Goal: Navigation & Orientation: Find specific page/section

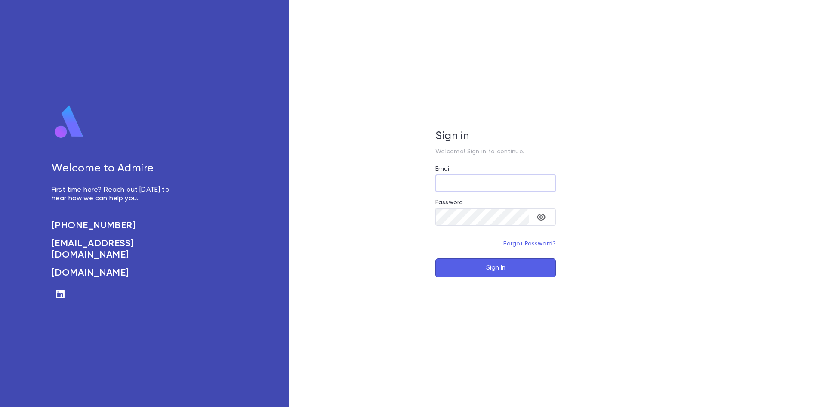
type input "**********"
click at [485, 267] on button "Sign In" at bounding box center [495, 267] width 120 height 19
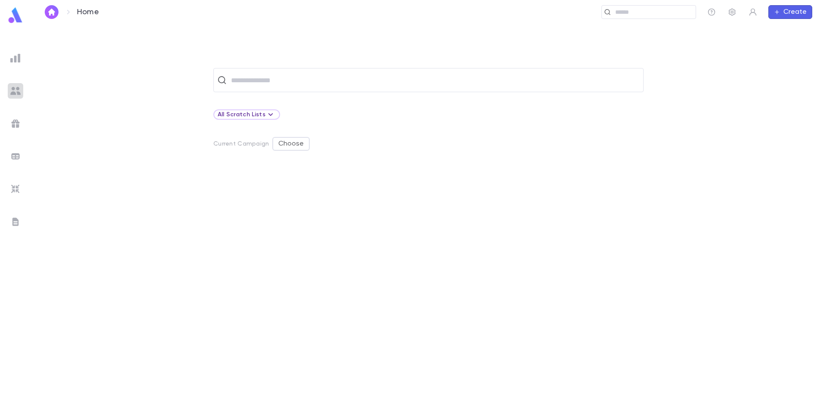
click at [12, 93] on img at bounding box center [15, 91] width 10 height 10
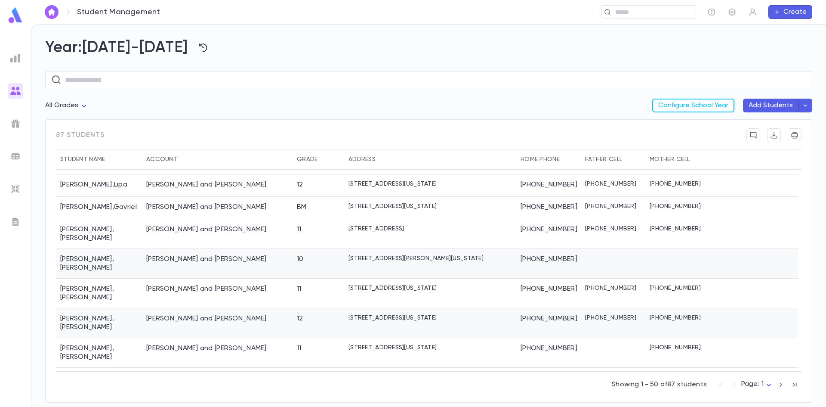
scroll to position [924, 0]
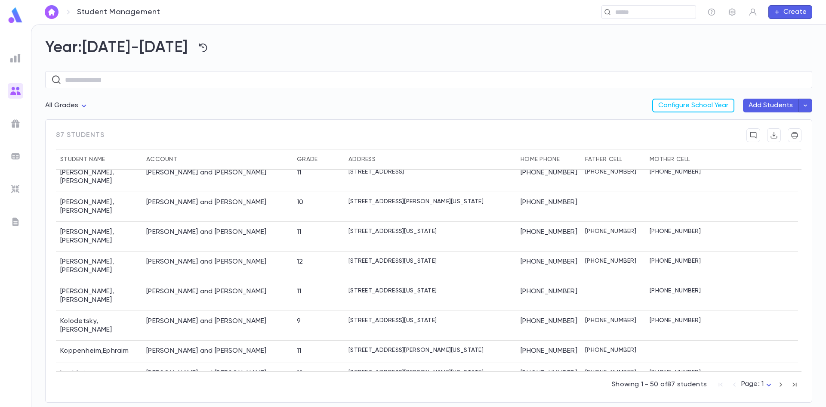
click at [274, 392] on div "[PERSON_NAME] and [PERSON_NAME]" at bounding box center [217, 407] width 151 height 30
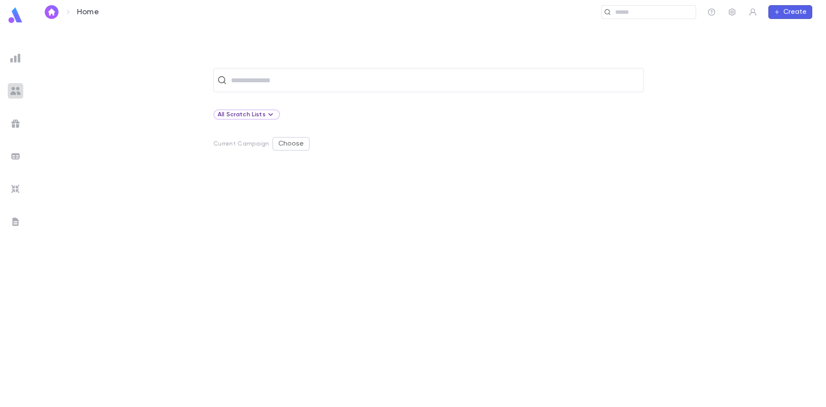
click at [17, 89] on img at bounding box center [15, 91] width 10 height 10
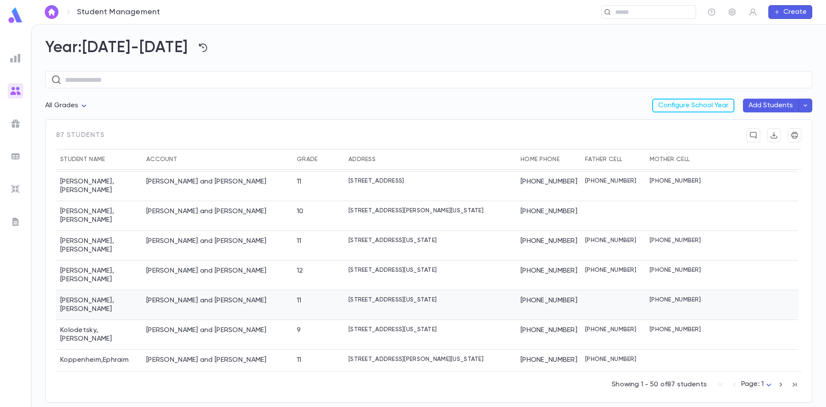
scroll to position [924, 0]
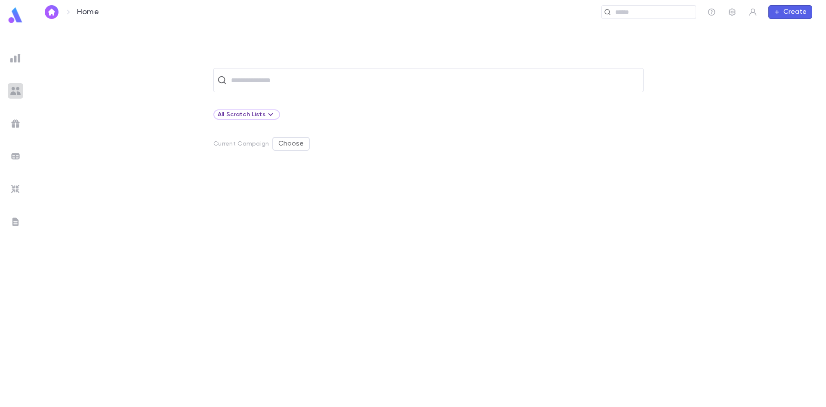
click at [16, 90] on img at bounding box center [15, 91] width 10 height 10
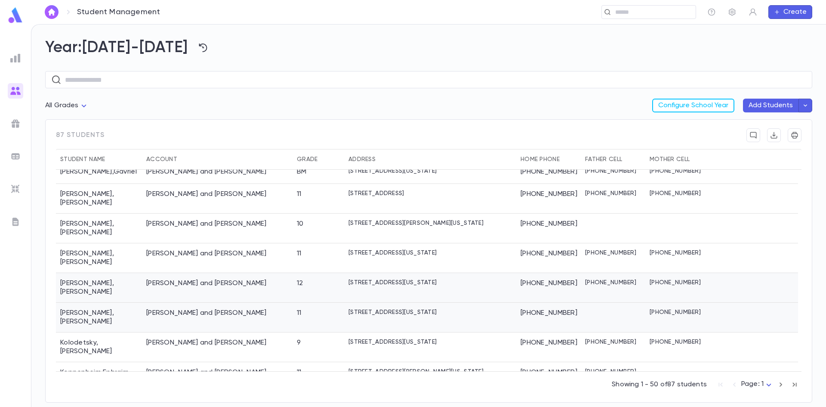
scroll to position [924, 0]
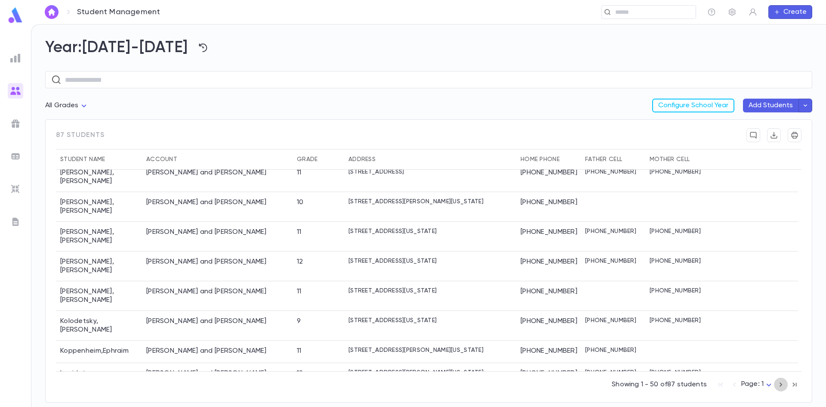
click at [778, 385] on icon "button" at bounding box center [780, 384] width 9 height 10
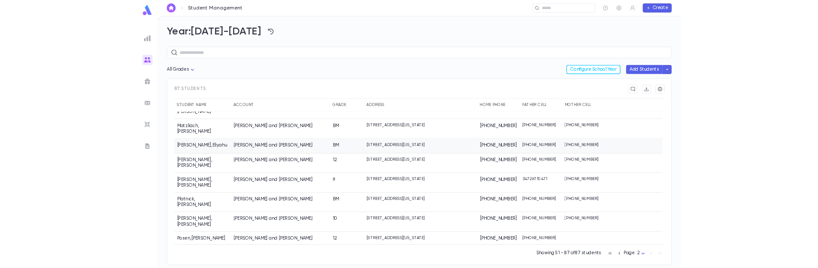
scroll to position [129, 0]
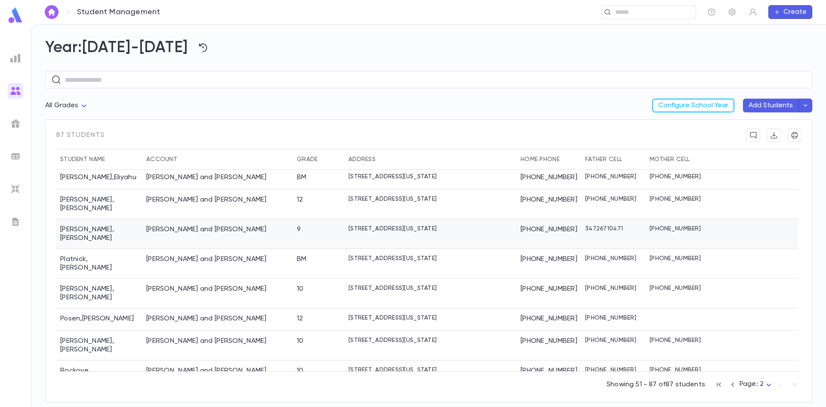
click at [86, 219] on div "[PERSON_NAME]" at bounding box center [99, 234] width 86 height 30
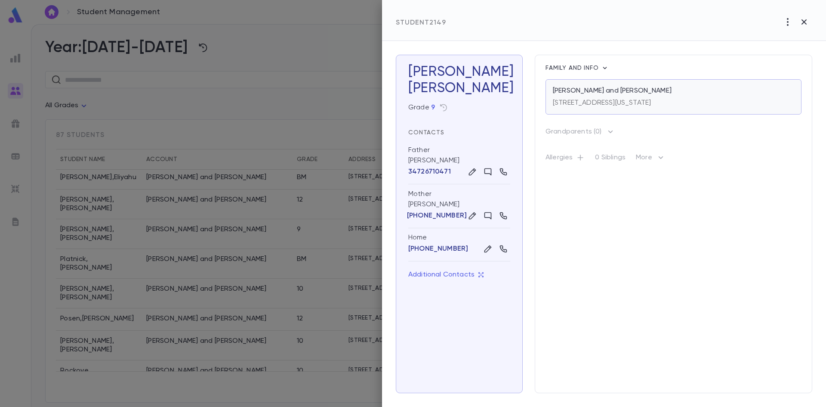
click at [616, 89] on p "Ovadia, Shlomo and Devorah" at bounding box center [612, 90] width 119 height 9
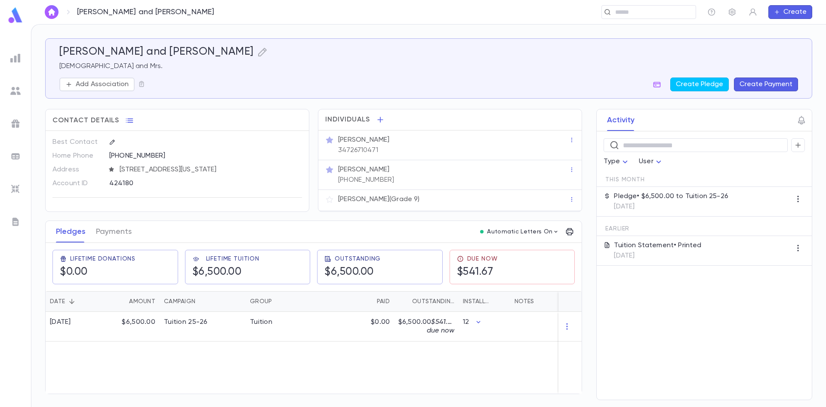
click at [615, 89] on div "Add Association Create Pledge Create Payment" at bounding box center [428, 84] width 739 height 14
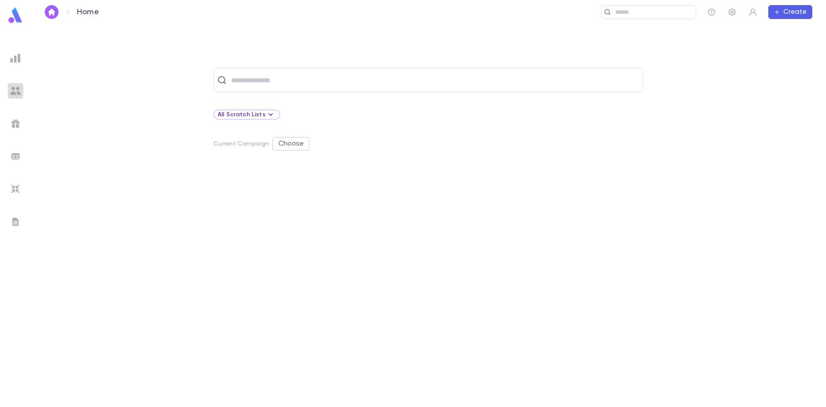
click at [15, 86] on img at bounding box center [15, 91] width 10 height 10
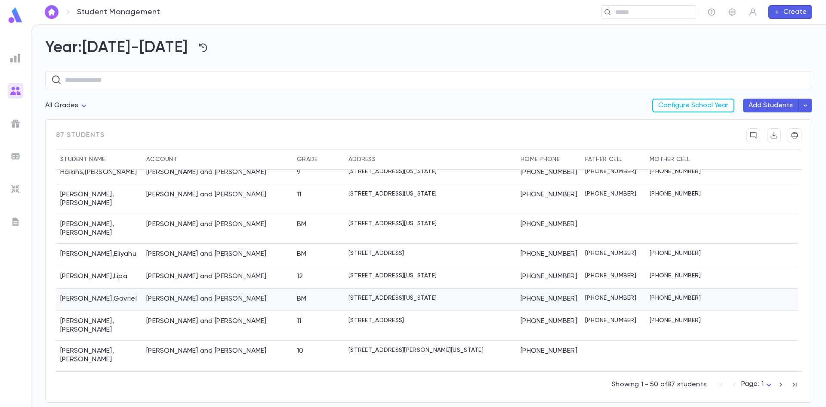
scroll to position [860, 0]
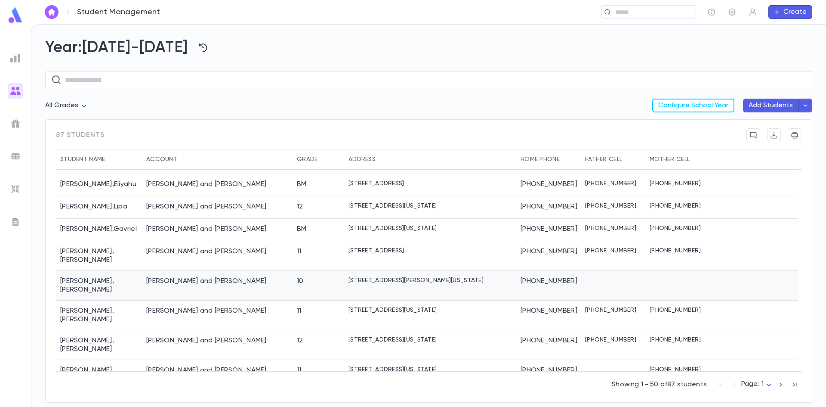
click at [86, 271] on div "Kalatsky , Chaim" at bounding box center [99, 286] width 86 height 30
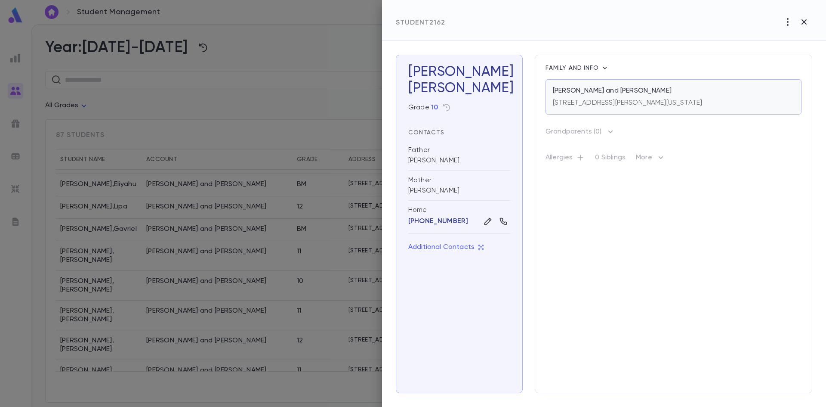
drag, startPoint x: 86, startPoint y: 263, endPoint x: 584, endPoint y: 96, distance: 524.5
click at [584, 96] on div "287 Dewey Avenue, Lakewood New Jersey 08701" at bounding box center [627, 101] width 149 height 12
click at [13, 91] on div at bounding box center [413, 203] width 826 height 407
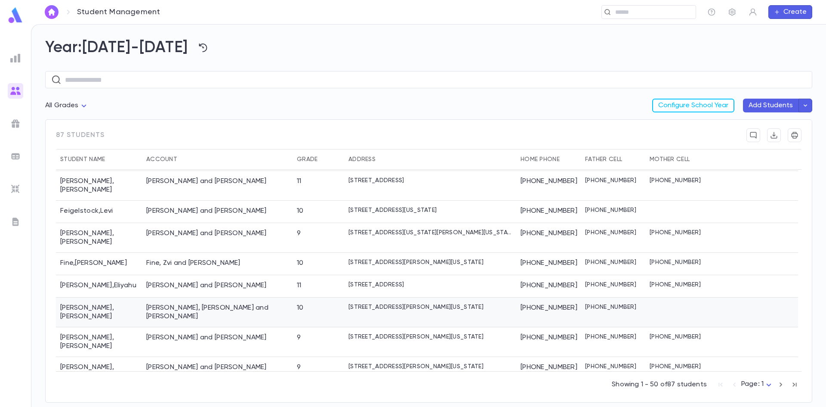
scroll to position [387, 0]
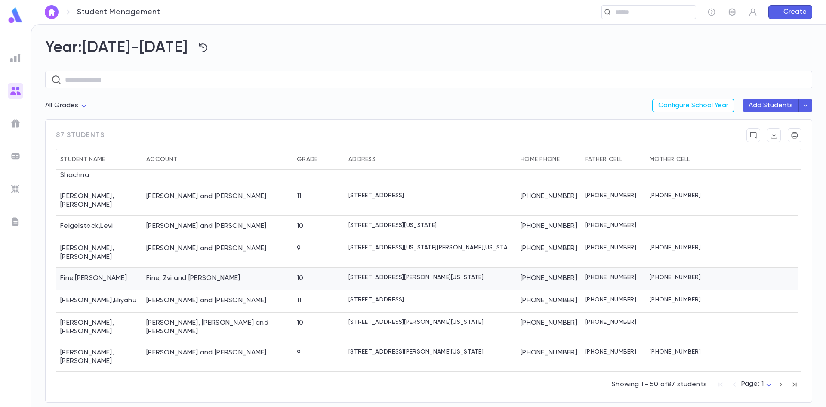
click at [166, 274] on div "Fine, Zvi and [PERSON_NAME]" at bounding box center [193, 278] width 94 height 9
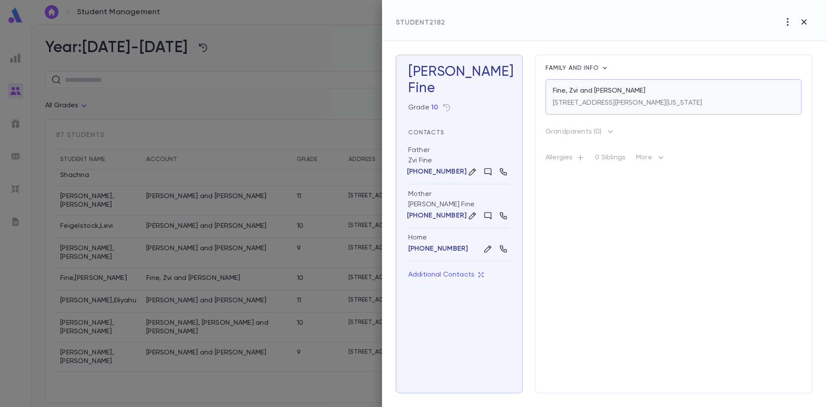
click at [573, 90] on p "Fine, Zvi and [PERSON_NAME]" at bounding box center [599, 90] width 92 height 9
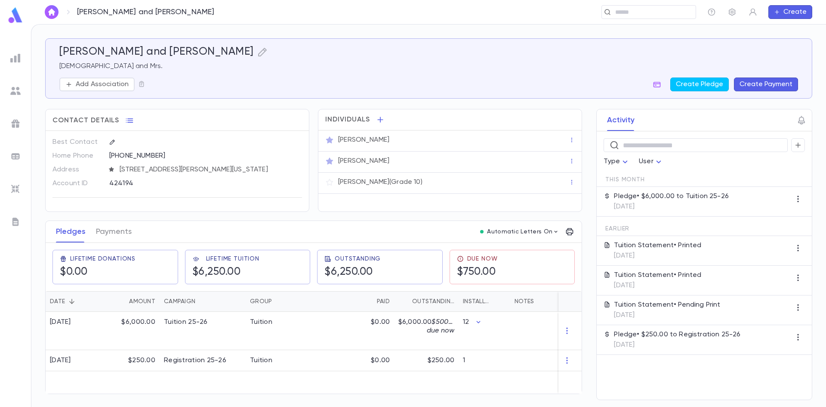
click at [584, 96] on div "Kalatsky, Dovid and Rivky Rabbi and Mrs. Add Association Create Pledge Create P…" at bounding box center [428, 68] width 767 height 60
click at [15, 88] on img at bounding box center [15, 91] width 10 height 10
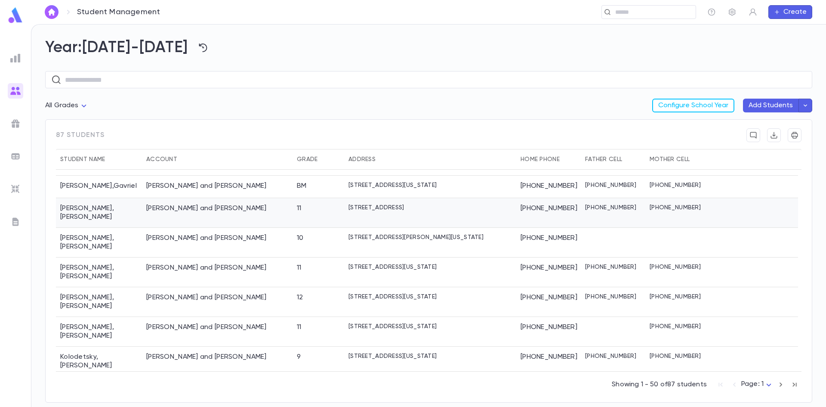
scroll to position [924, 0]
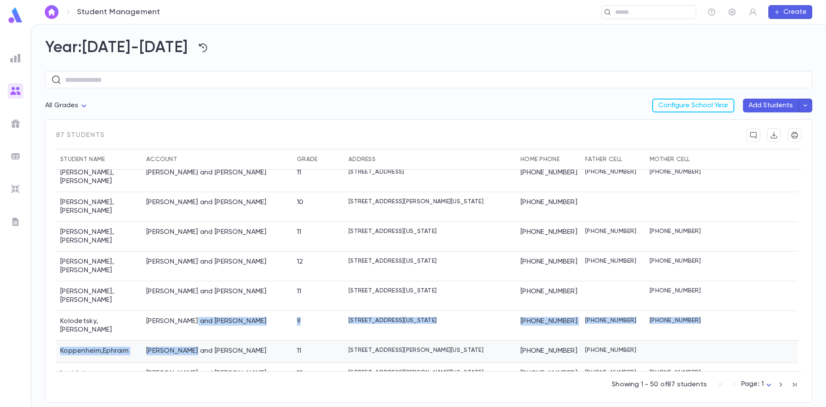
click at [195, 305] on div "Hess , Lipa Hess, Moshe and Slovy 12 25 Sherwood Drive, Lakewood New Jersey 087…" at bounding box center [427, 269] width 742 height 305
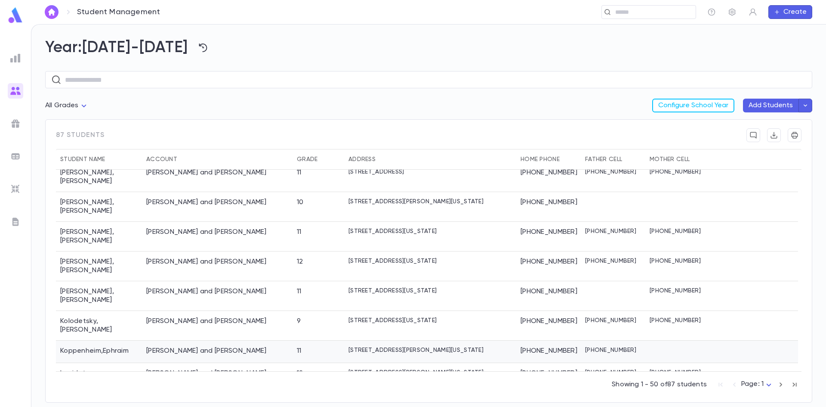
click at [211, 346] on div "[PERSON_NAME] and [PERSON_NAME]" at bounding box center [206, 350] width 120 height 9
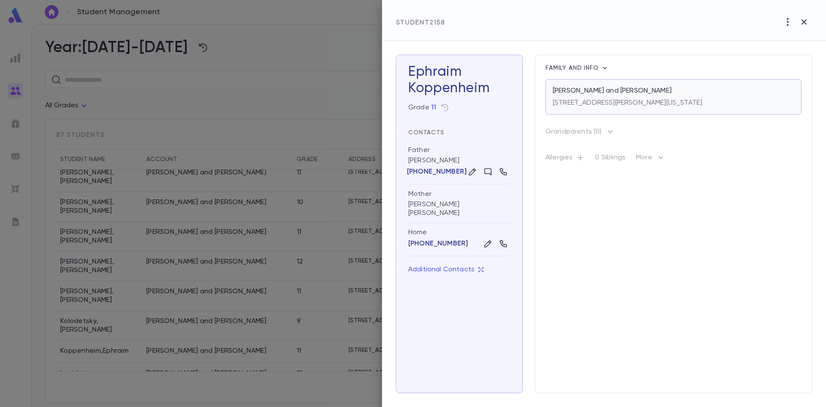
click at [560, 99] on div "1219 Clifton Avenue, Lakewood New Jersey 08701" at bounding box center [627, 101] width 149 height 12
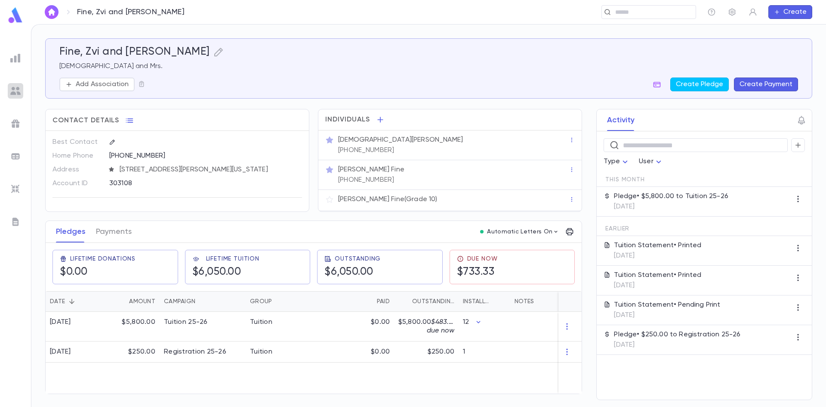
click at [15, 92] on img at bounding box center [15, 91] width 10 height 10
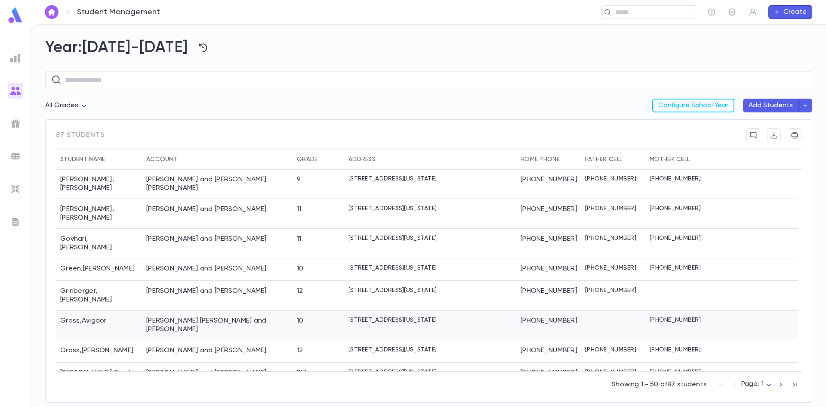
scroll to position [645, 0]
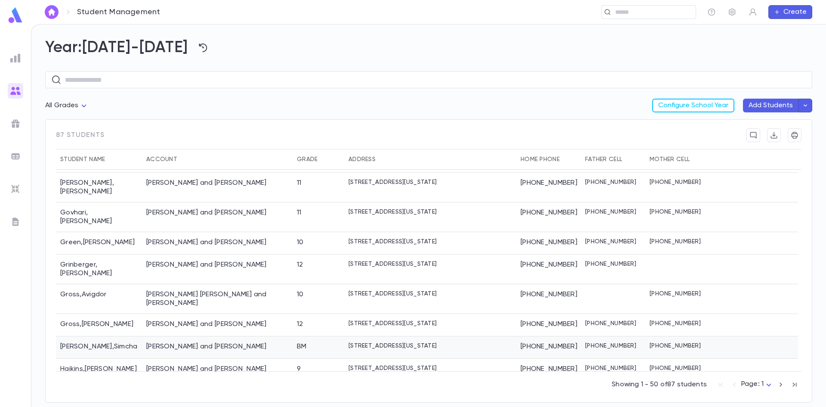
click at [207, 342] on div "Guzik, Mordechai and Esther Malka" at bounding box center [206, 346] width 120 height 9
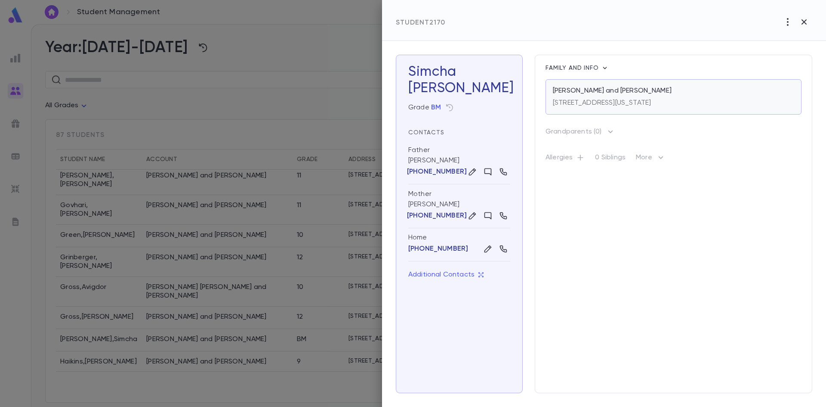
click at [617, 89] on p "Guzik, Mordechai and Esther Malka" at bounding box center [612, 90] width 119 height 9
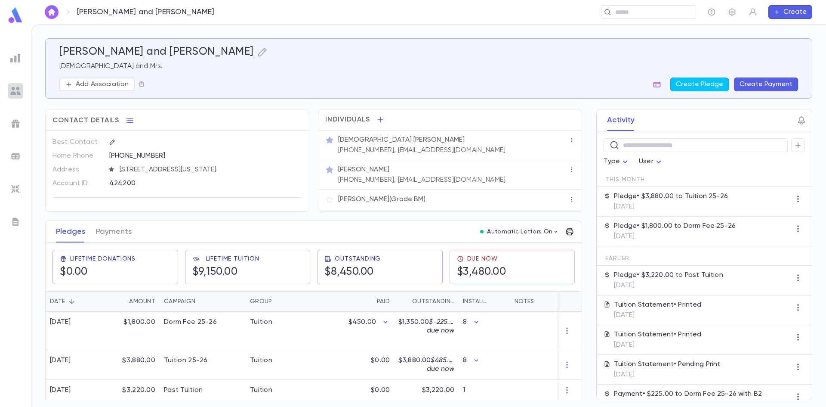
click at [18, 90] on img at bounding box center [15, 91] width 10 height 10
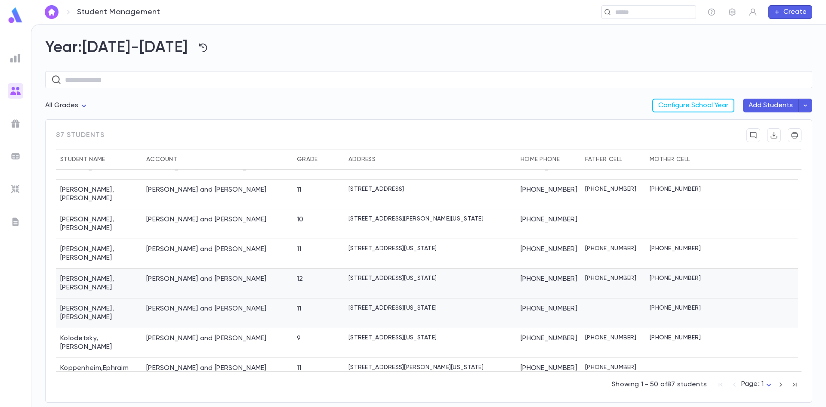
scroll to position [924, 0]
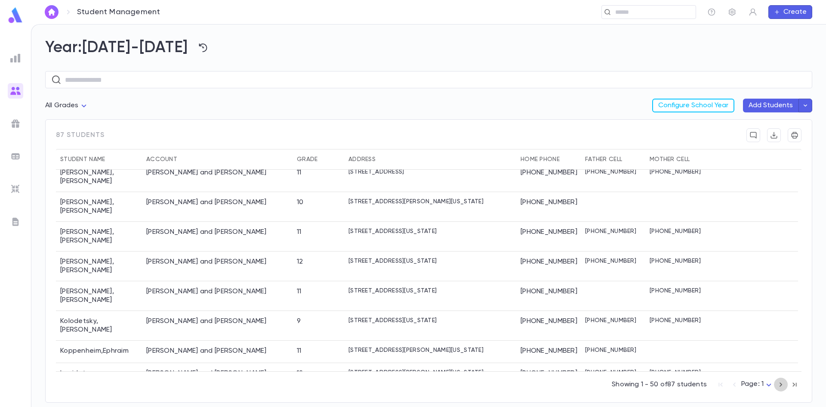
click at [781, 385] on icon "button" at bounding box center [780, 384] width 3 height 4
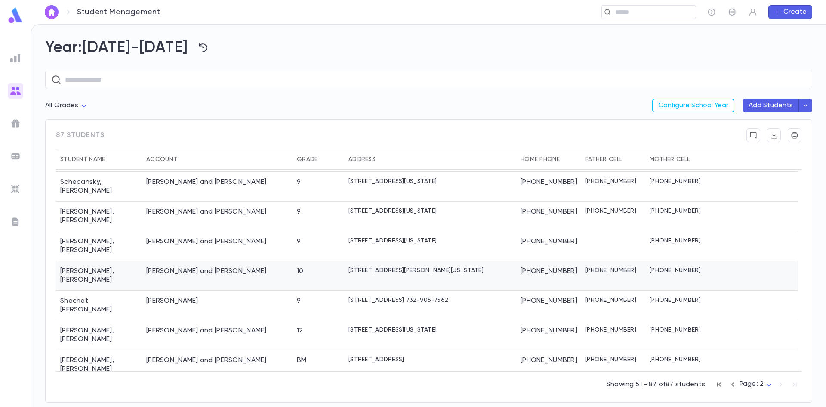
scroll to position [430, 0]
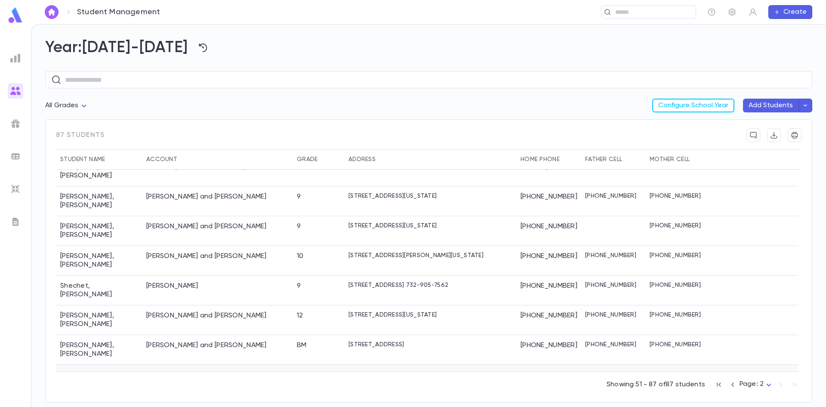
click at [172, 370] on div "Tashman, Avrohom and Sori" at bounding box center [186, 374] width 80 height 9
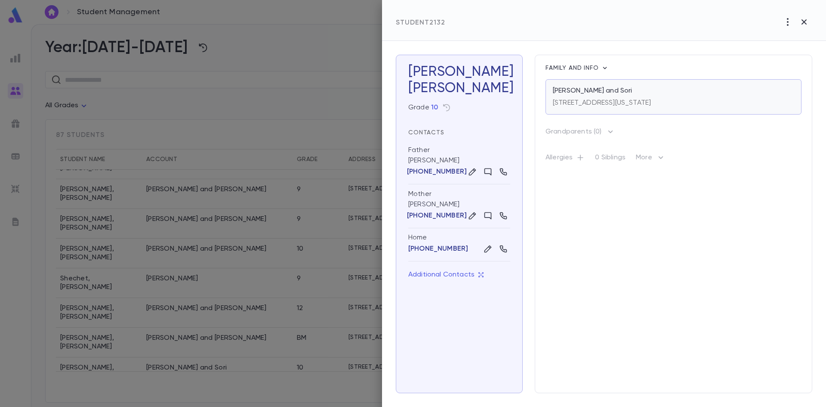
click at [606, 97] on div "205 New Egypt Road, Lakewood New Jersey 08701" at bounding box center [602, 101] width 98 height 12
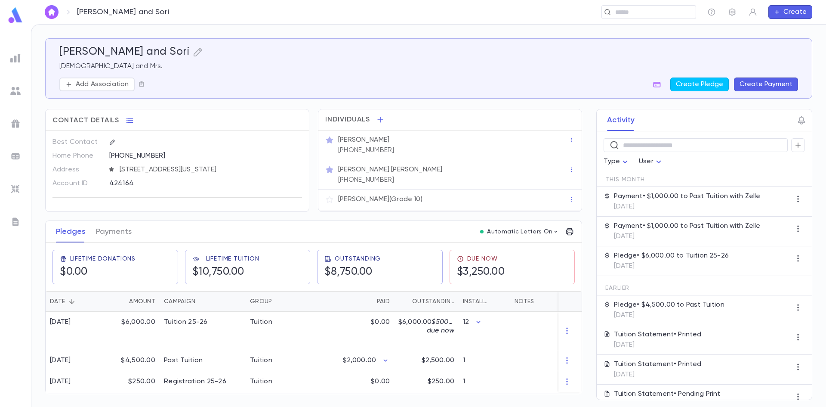
click at [15, 90] on img at bounding box center [15, 91] width 10 height 10
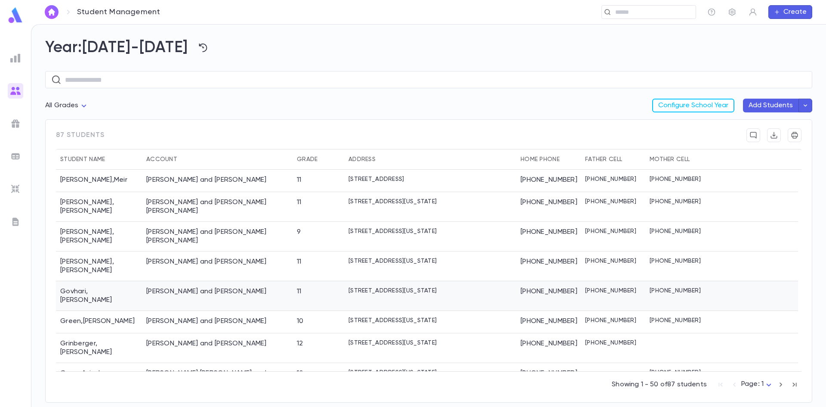
scroll to position [537, 0]
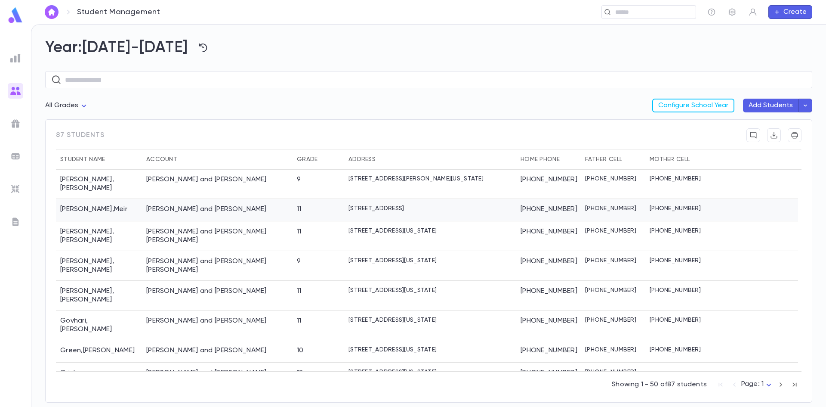
click at [160, 212] on div "[PERSON_NAME] and [PERSON_NAME]" at bounding box center [206, 209] width 120 height 9
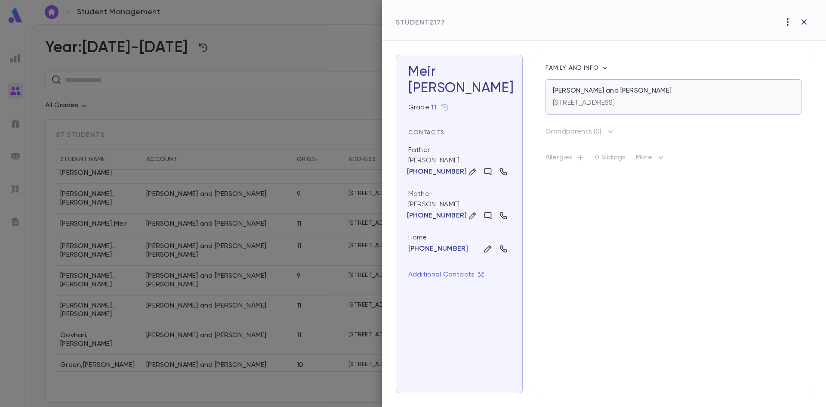
click at [584, 95] on p "[PERSON_NAME] and [PERSON_NAME]" at bounding box center [612, 90] width 119 height 9
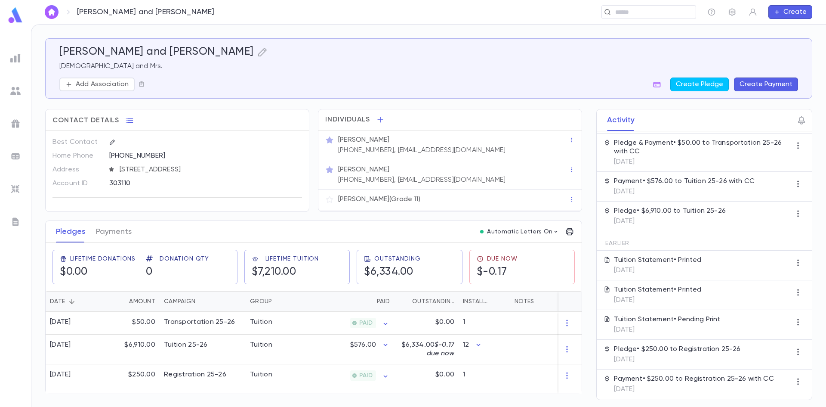
scroll to position [56, 0]
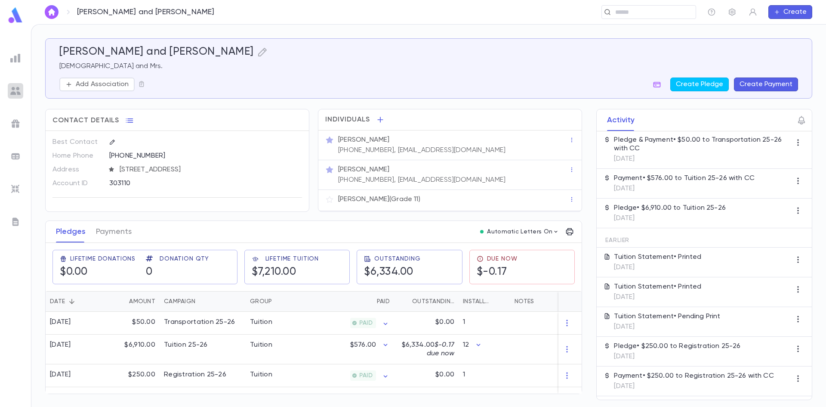
click at [16, 89] on img at bounding box center [15, 91] width 10 height 10
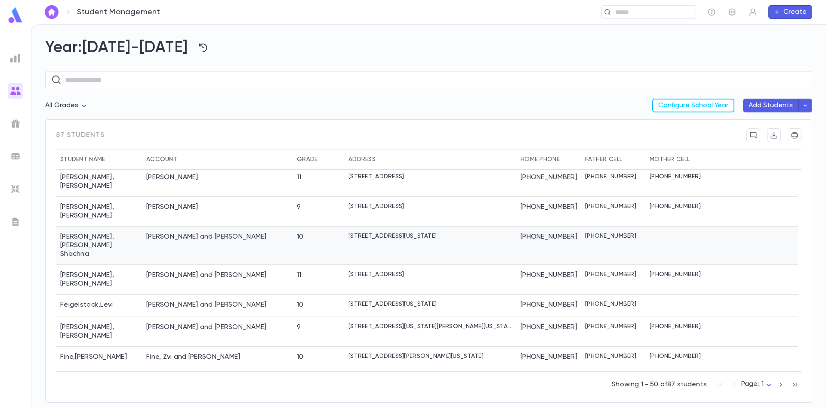
scroll to position [344, 0]
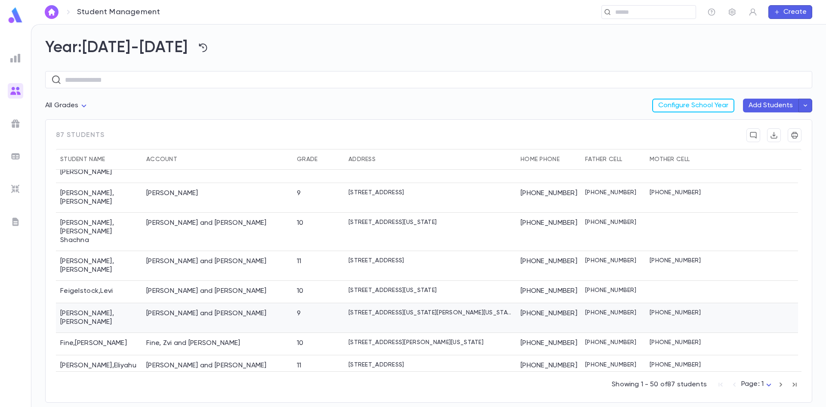
click at [188, 309] on div "[PERSON_NAME] and [PERSON_NAME]" at bounding box center [206, 313] width 120 height 9
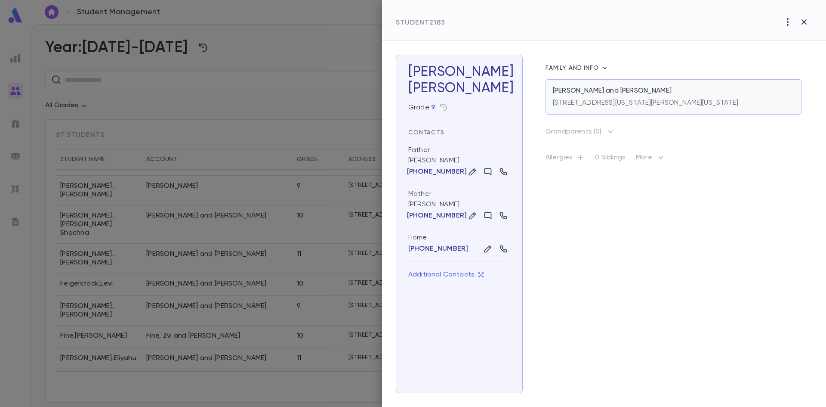
click at [598, 93] on p "[PERSON_NAME] and [PERSON_NAME]" at bounding box center [612, 90] width 119 height 9
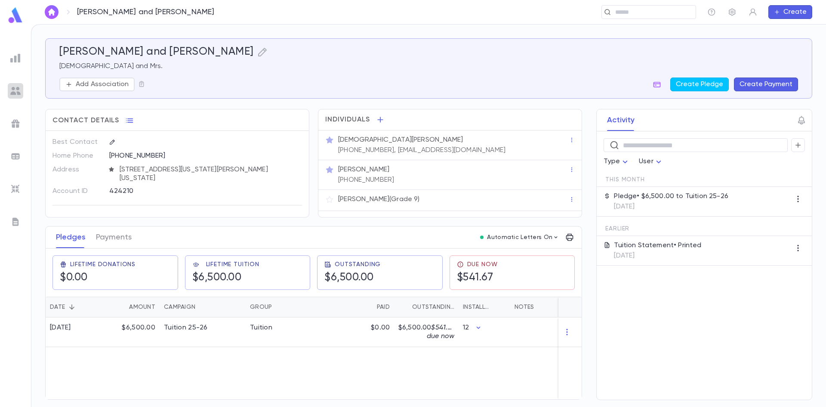
click at [16, 90] on img at bounding box center [15, 91] width 10 height 10
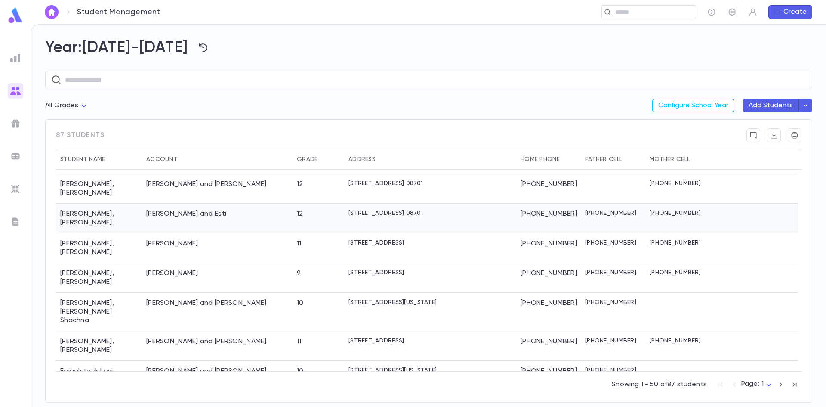
scroll to position [301, 0]
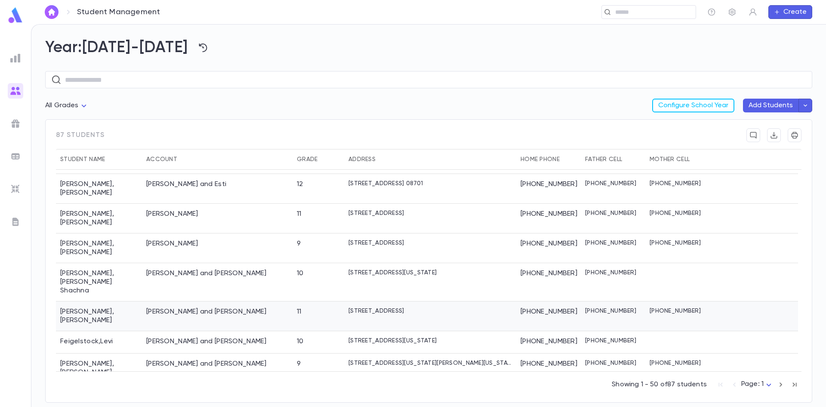
click at [184, 307] on div "[PERSON_NAME] and [PERSON_NAME]" at bounding box center [206, 311] width 120 height 9
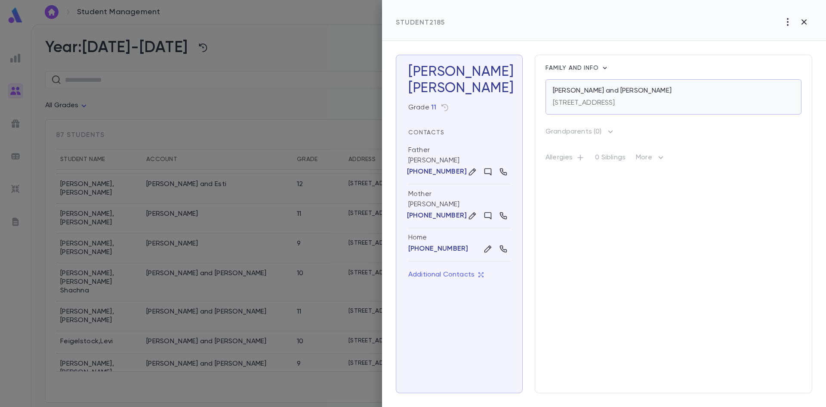
click at [607, 106] on p "[STREET_ADDRESS]" at bounding box center [584, 103] width 62 height 9
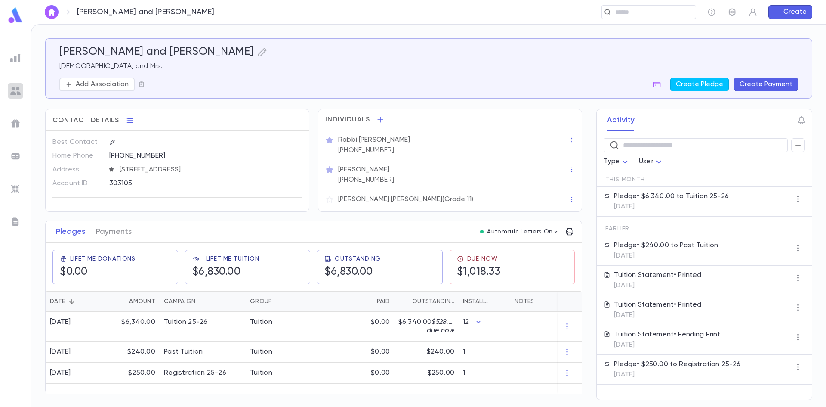
click at [17, 90] on img at bounding box center [15, 91] width 10 height 10
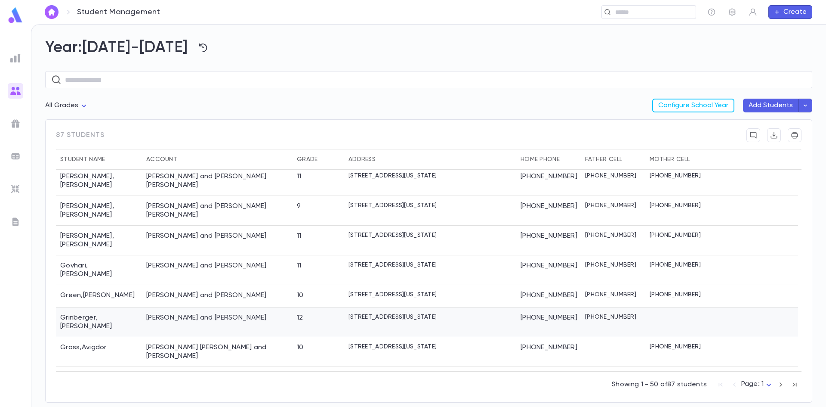
scroll to position [602, 0]
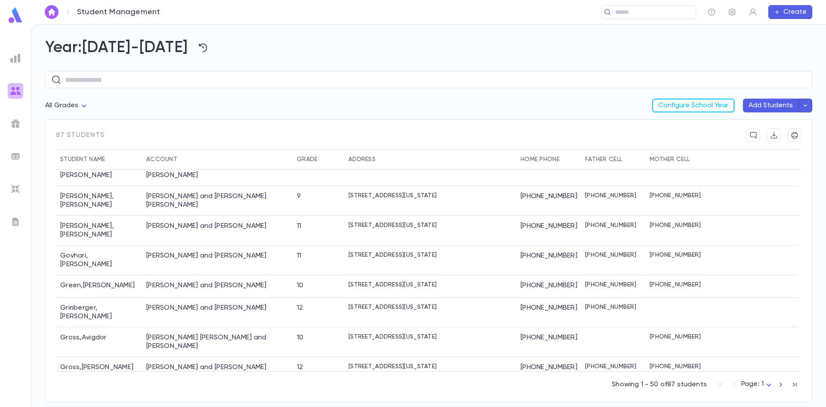
click at [13, 91] on img at bounding box center [15, 91] width 10 height 10
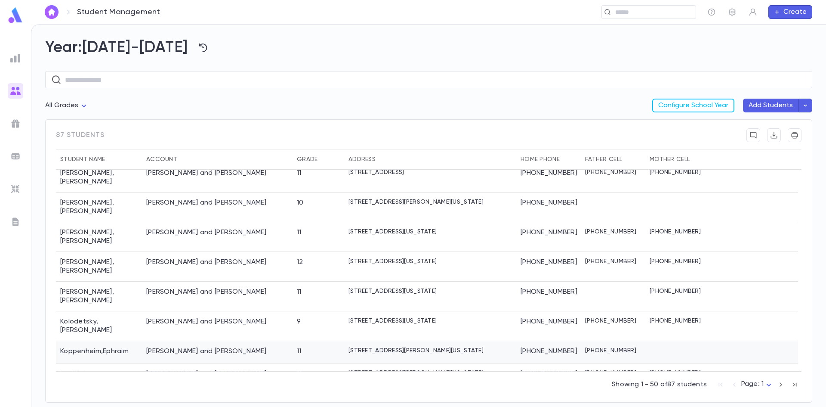
scroll to position [924, 0]
click at [779, 382] on icon "button" at bounding box center [780, 384] width 9 height 10
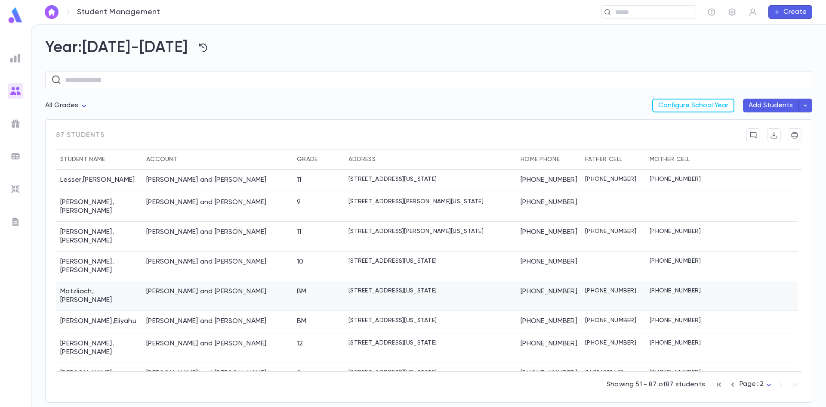
click at [115, 281] on div "Matzliach , Yosef Chaim" at bounding box center [99, 296] width 86 height 30
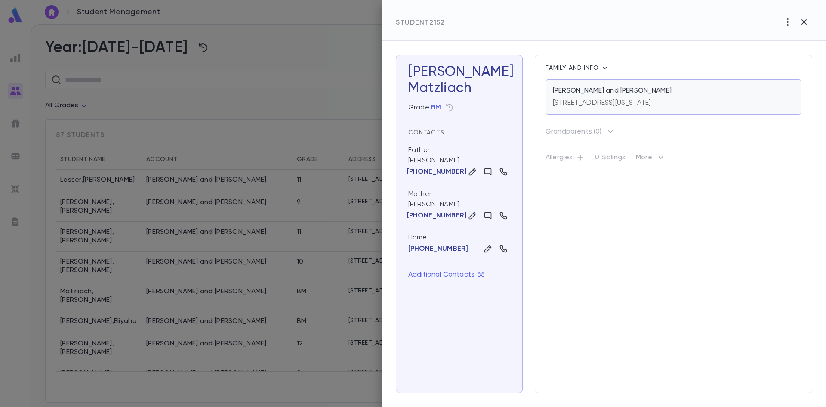
click at [651, 95] on div "Matzliach, Chagai and Tzirel" at bounding box center [673, 90] width 241 height 9
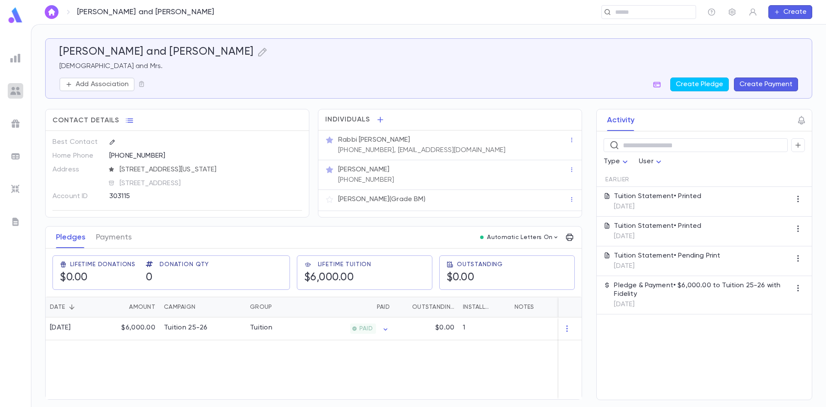
click at [14, 88] on img at bounding box center [15, 91] width 10 height 10
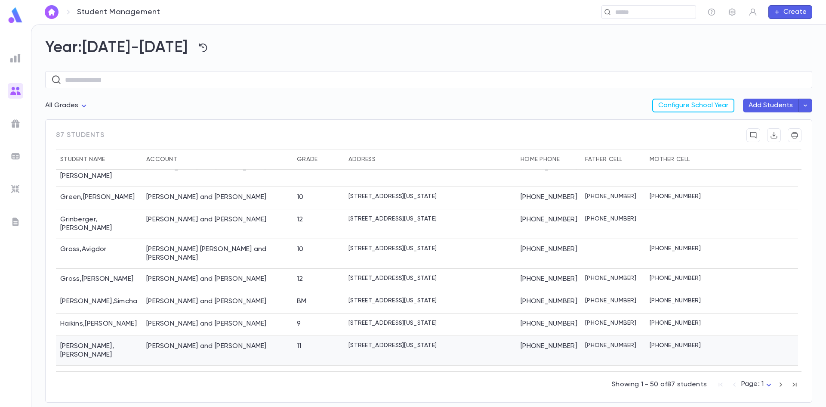
scroll to position [688, 0]
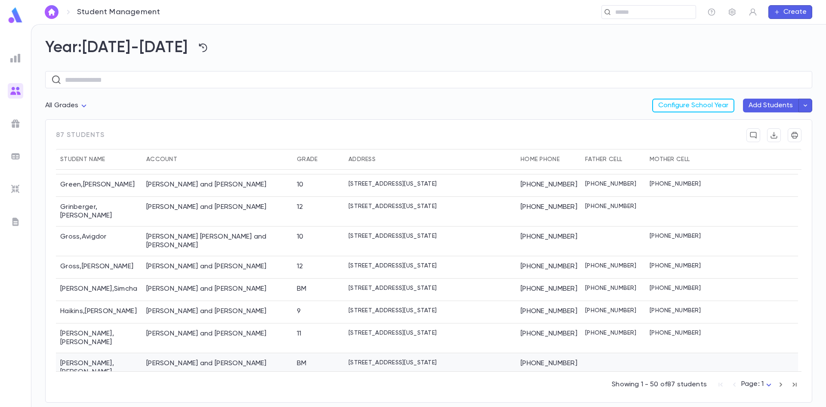
click at [159, 359] on div "[PERSON_NAME] and [PERSON_NAME]" at bounding box center [206, 363] width 120 height 9
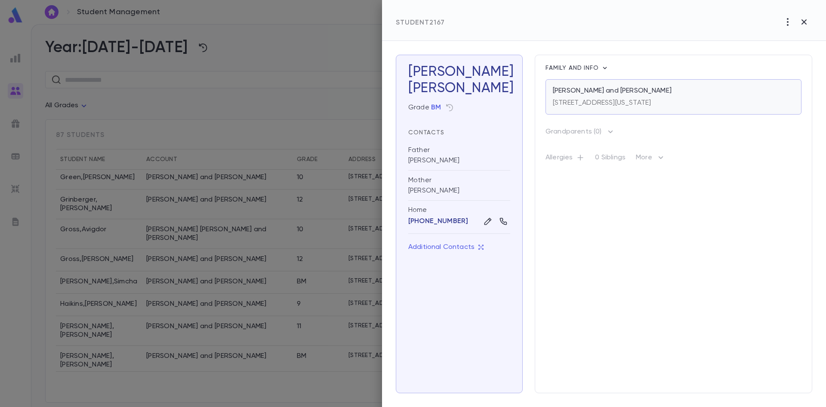
click at [595, 95] on p "[PERSON_NAME] and [PERSON_NAME]" at bounding box center [612, 90] width 119 height 9
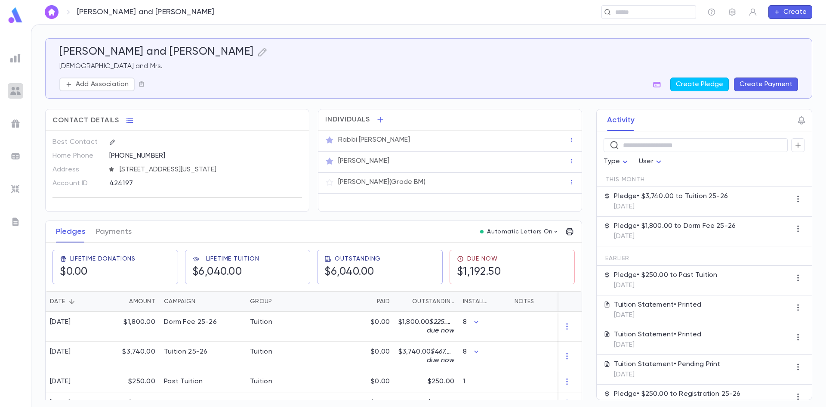
click at [15, 87] on img at bounding box center [15, 91] width 10 height 10
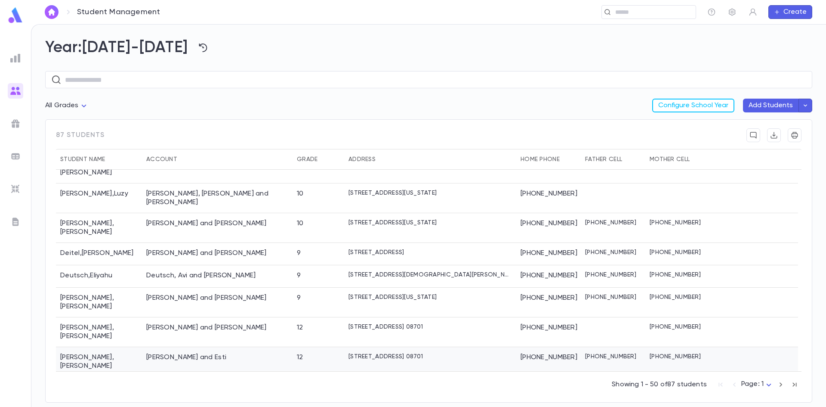
scroll to position [107, 0]
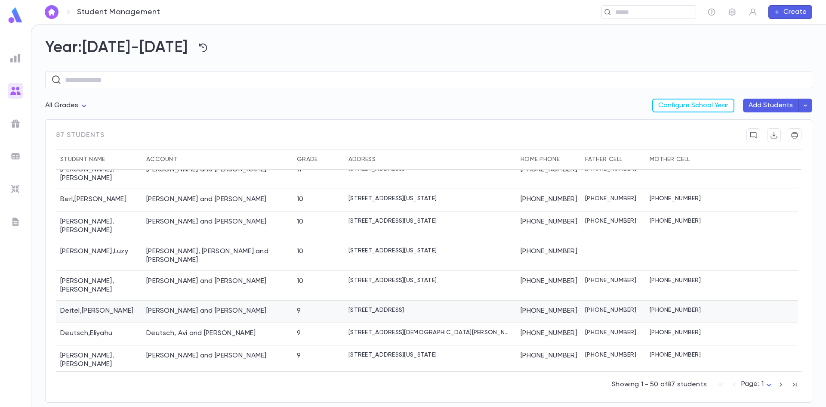
click at [200, 306] on div "[PERSON_NAME] and [PERSON_NAME]" at bounding box center [206, 310] width 120 height 9
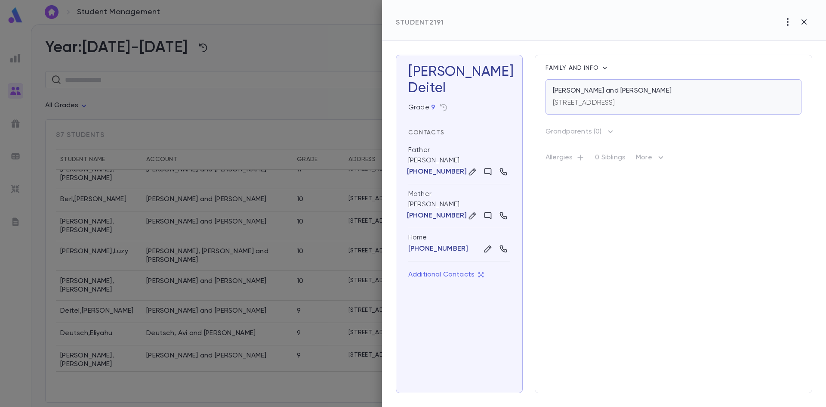
click at [614, 101] on p "[STREET_ADDRESS]" at bounding box center [584, 103] width 62 height 9
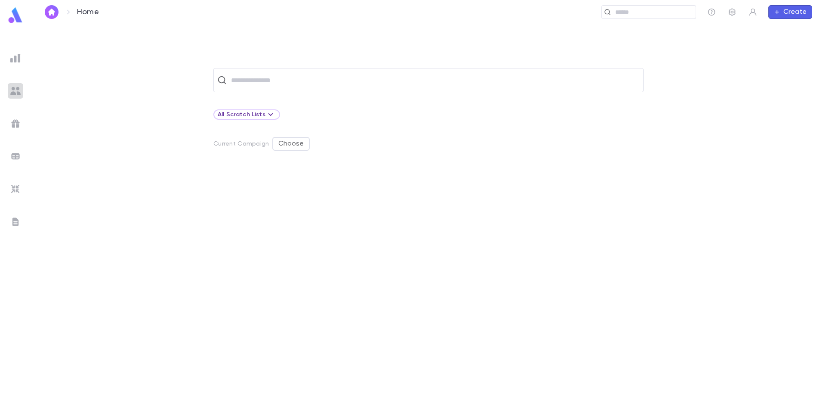
click at [16, 91] on img at bounding box center [15, 91] width 10 height 10
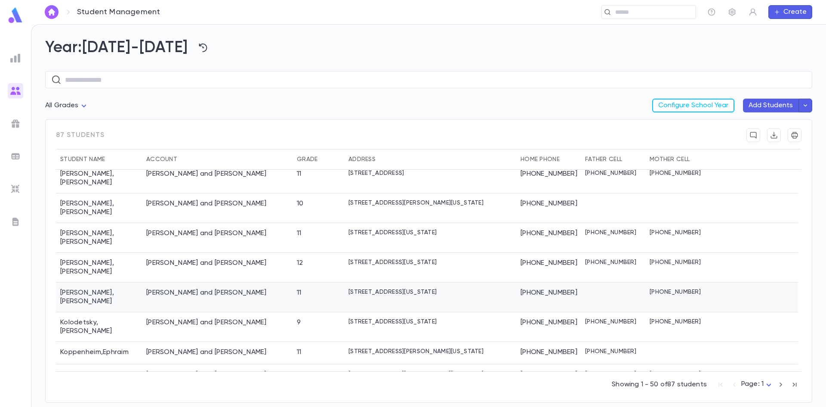
scroll to position [924, 0]
click at [783, 383] on icon "button" at bounding box center [780, 384] width 9 height 10
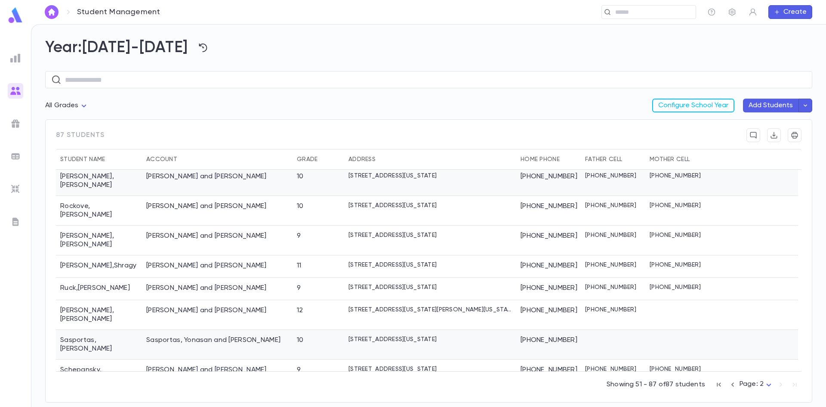
scroll to position [258, 0]
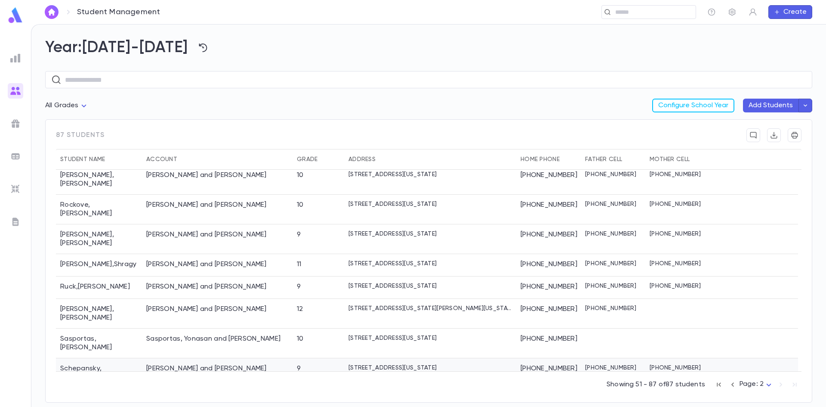
click at [202, 364] on div "[PERSON_NAME] and [PERSON_NAME]" at bounding box center [206, 368] width 120 height 9
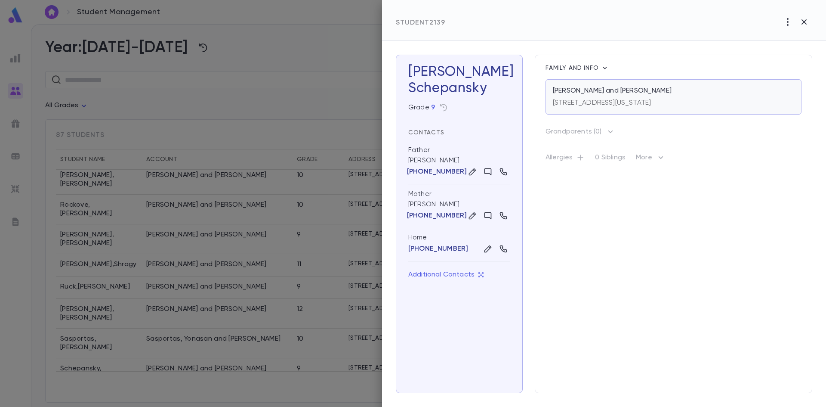
click at [561, 96] on div "352 Bergen Avenue, Lakewood NEW JERSEY 08701" at bounding box center [602, 101] width 98 height 12
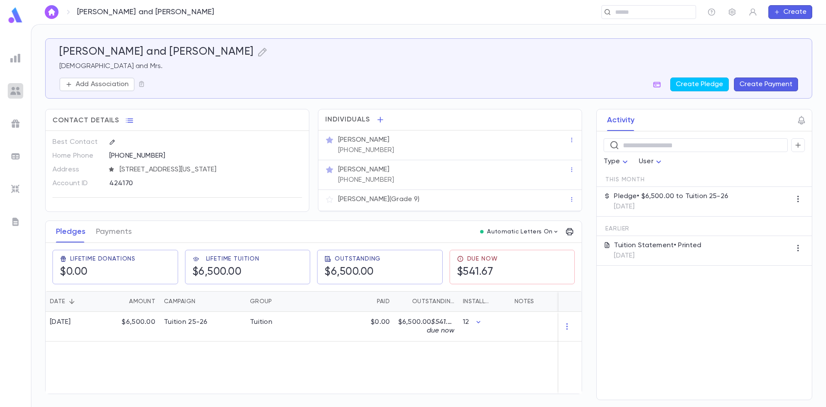
click at [19, 90] on div at bounding box center [15, 90] width 15 height 15
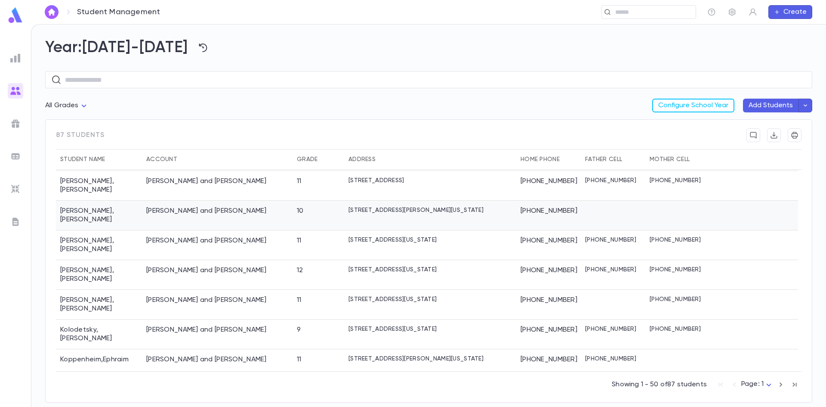
scroll to position [924, 0]
click at [784, 386] on icon "button" at bounding box center [780, 384] width 9 height 10
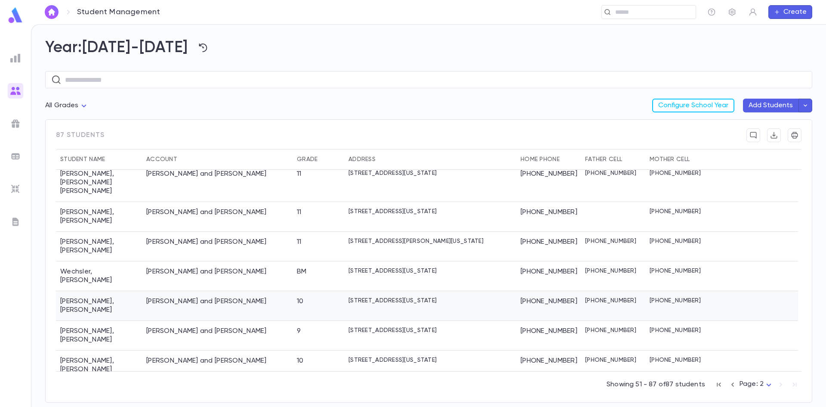
scroll to position [648, 0]
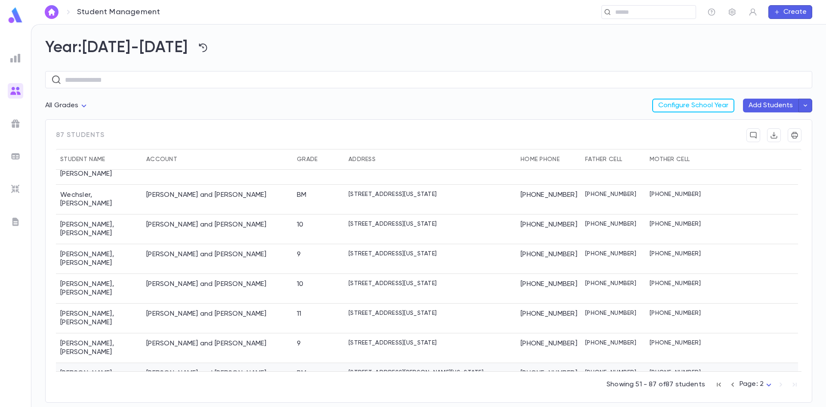
click at [153, 369] on div "[PERSON_NAME] and [PERSON_NAME]" at bounding box center [206, 373] width 120 height 9
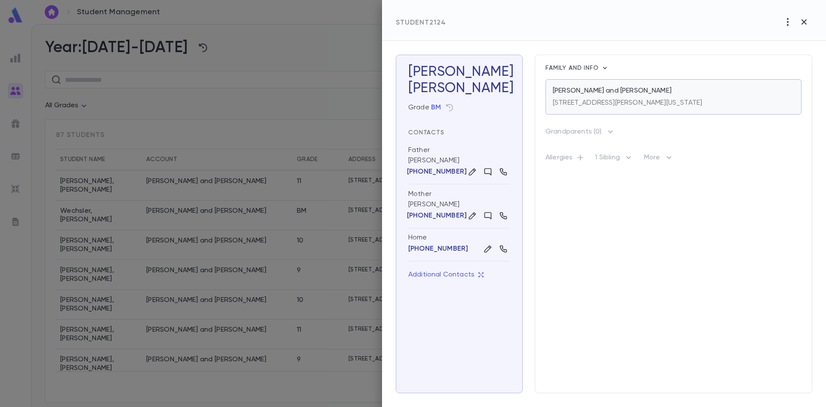
click at [611, 98] on div "1411 Knoll Road, Lakewood NEW JERSEY 08701" at bounding box center [627, 101] width 149 height 12
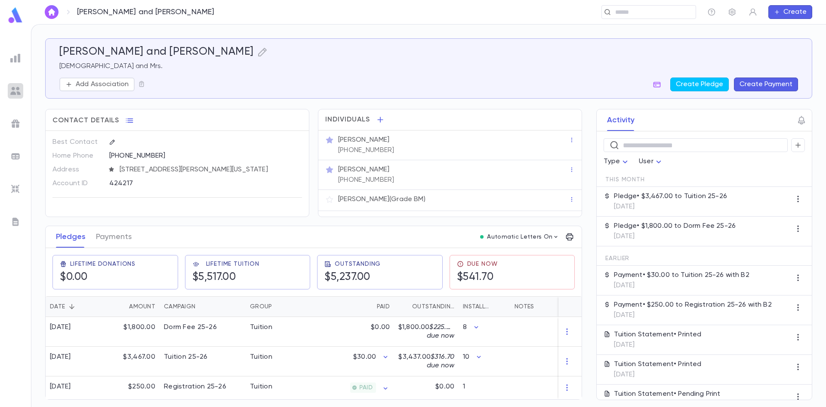
click at [14, 90] on img at bounding box center [15, 91] width 10 height 10
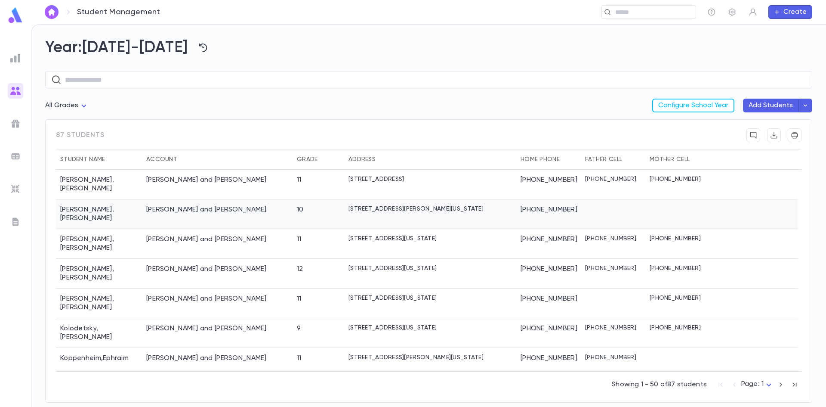
scroll to position [924, 0]
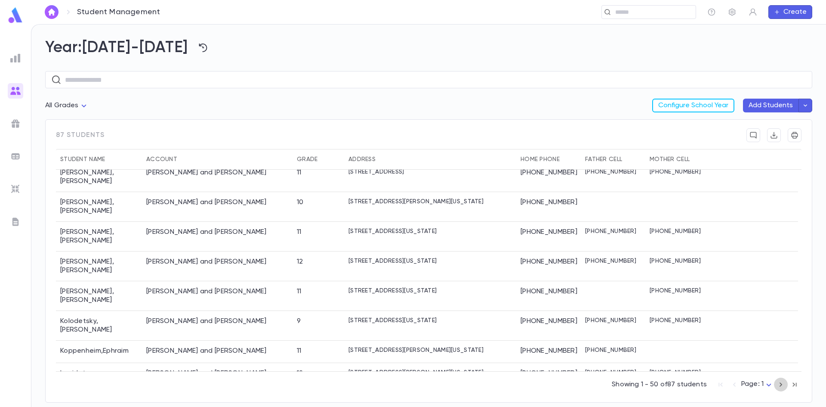
click at [781, 383] on icon "button" at bounding box center [780, 384] width 9 height 10
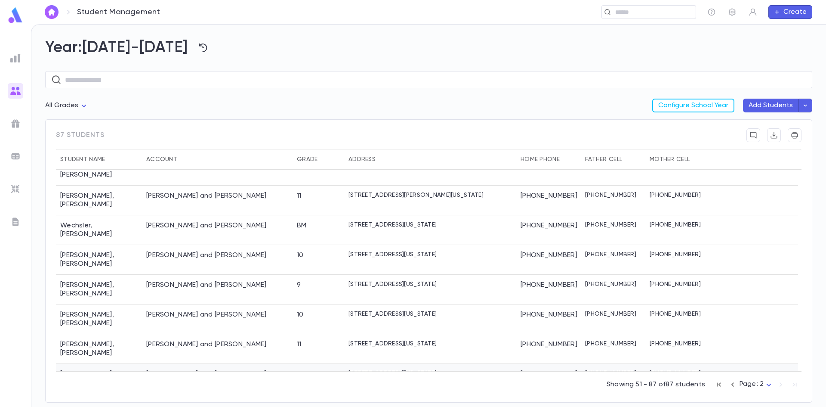
scroll to position [648, 0]
click at [81, 244] on div "Weingarten , Tzvi" at bounding box center [99, 259] width 86 height 30
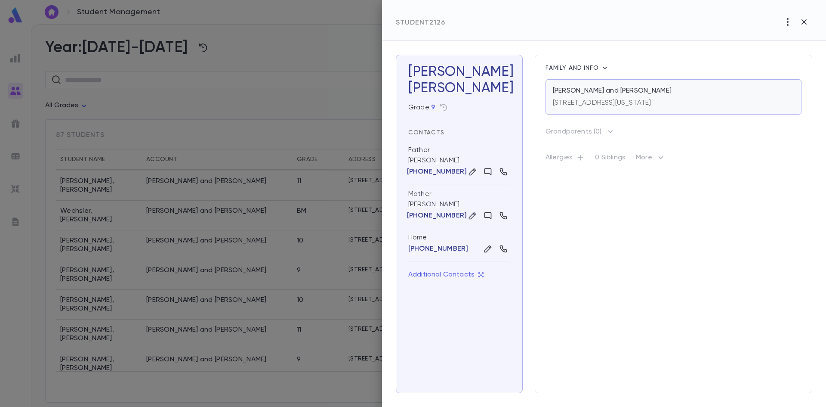
click at [583, 91] on p "[PERSON_NAME] and [PERSON_NAME]" at bounding box center [612, 90] width 119 height 9
